Goal: Find specific page/section: Find specific page/section

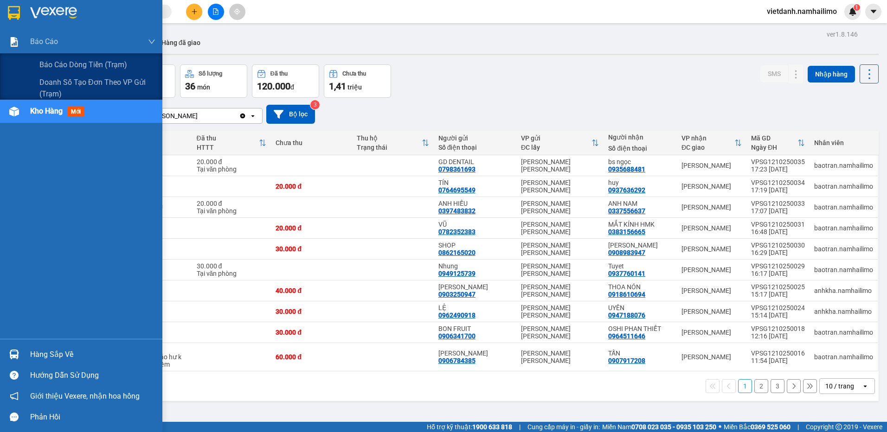
click at [49, 66] on span "Báo cáo dòng tiền (trạm)" at bounding box center [83, 65] width 88 height 12
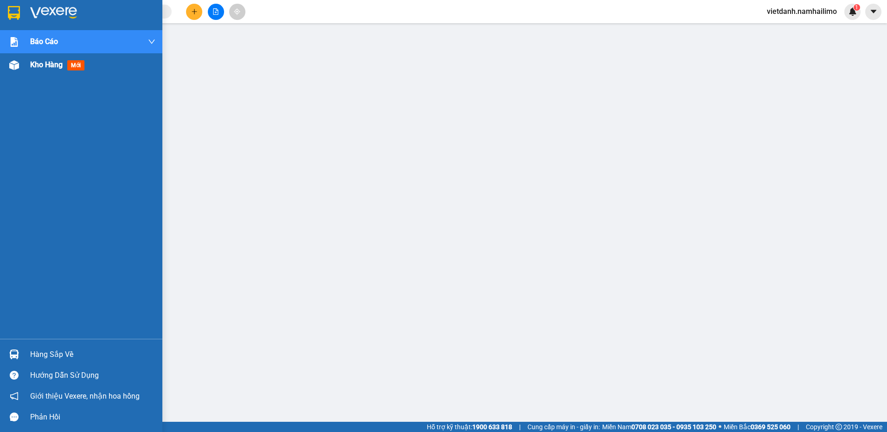
click at [51, 62] on span "Kho hàng" at bounding box center [46, 64] width 32 height 9
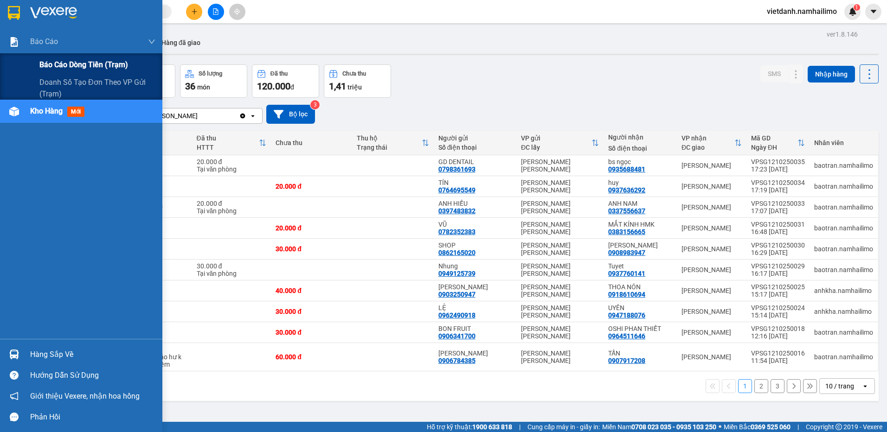
click at [54, 62] on span "Báo cáo dòng tiền (trạm)" at bounding box center [83, 65] width 89 height 12
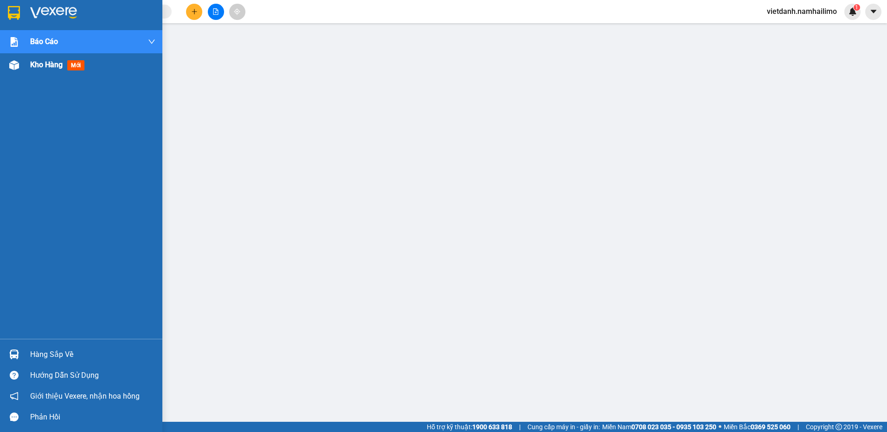
click at [44, 61] on span "Kho hàng" at bounding box center [46, 64] width 32 height 9
